Goal: Information Seeking & Learning: Learn about a topic

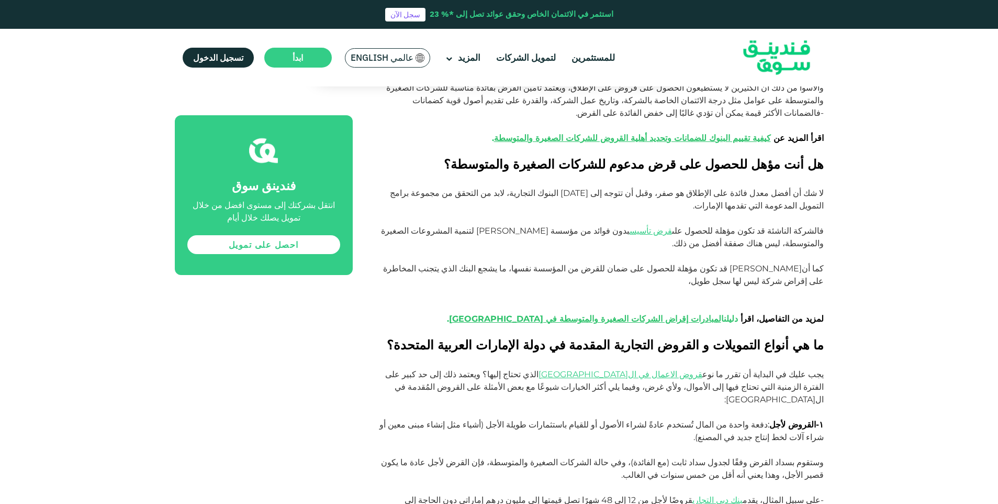
scroll to position [942, 0]
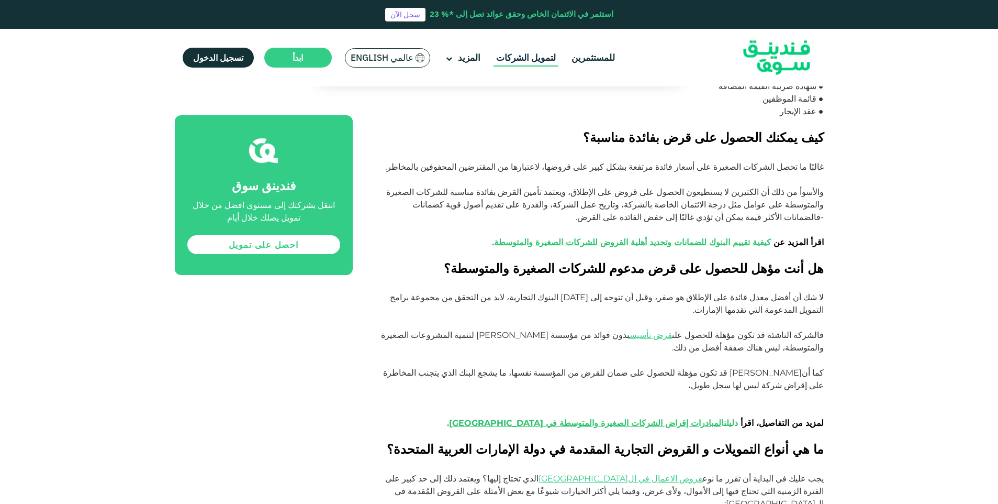
click at [518, 59] on link "لتمويل الشركات" at bounding box center [526, 57] width 65 height 17
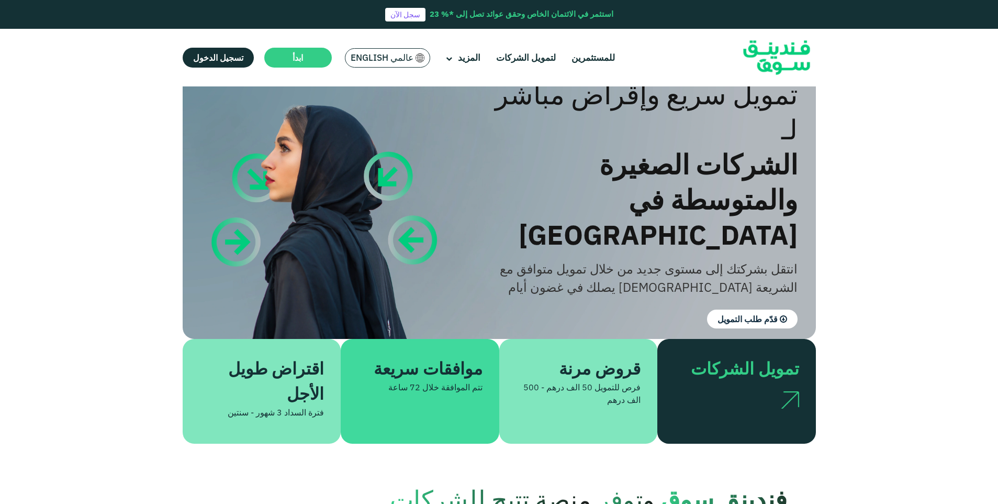
scroll to position [52, 0]
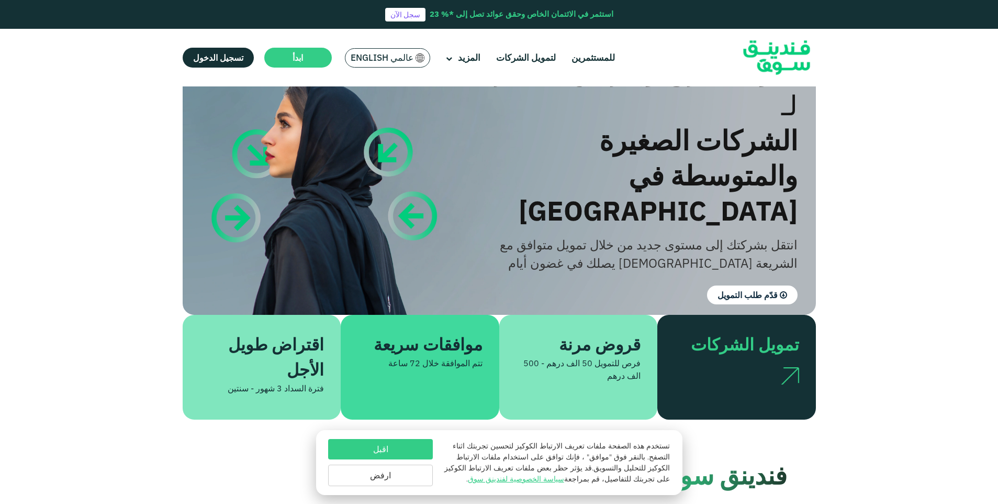
click at [740, 357] on div at bounding box center [736, 372] width 125 height 31
click at [407, 452] on button "اقبل" at bounding box center [380, 449] width 105 height 20
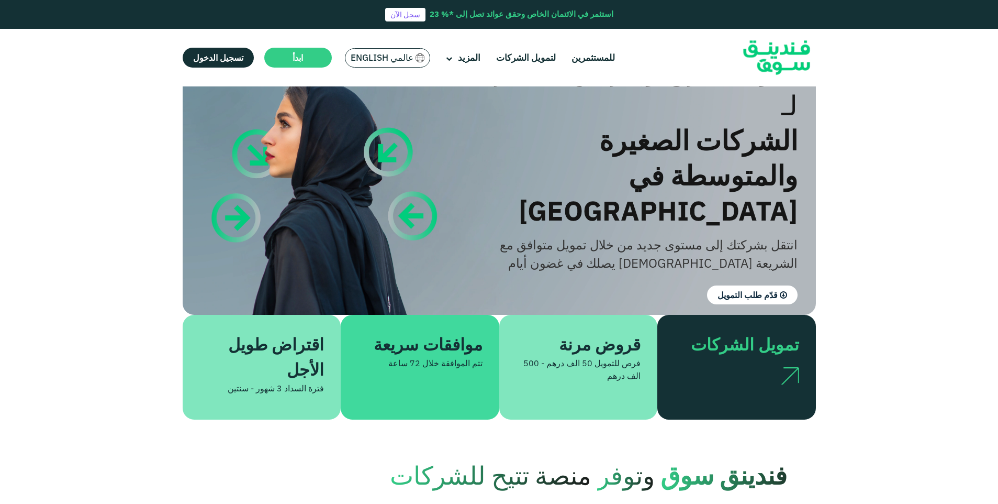
click at [741, 357] on div at bounding box center [736, 372] width 125 height 31
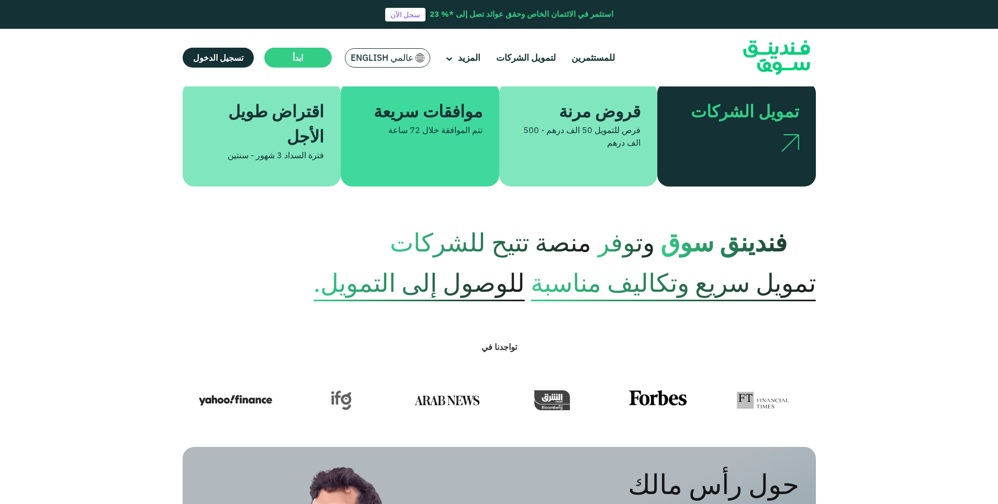
scroll to position [209, 0]
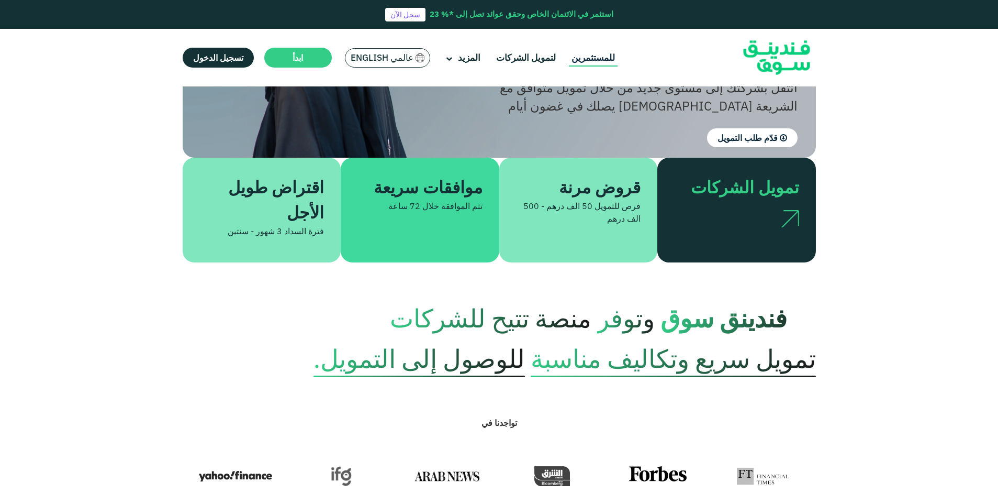
click at [603, 61] on link "للمستثمرين" at bounding box center [593, 57] width 49 height 17
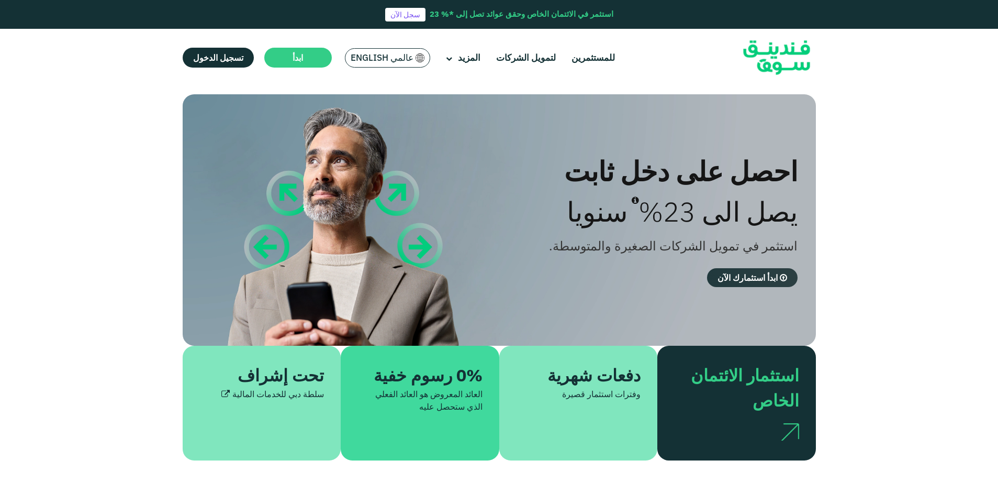
click at [735, 276] on span "ابدأ استثمارك الآن" at bounding box center [748, 277] width 60 height 10
